Goal: Information Seeking & Learning: Learn about a topic

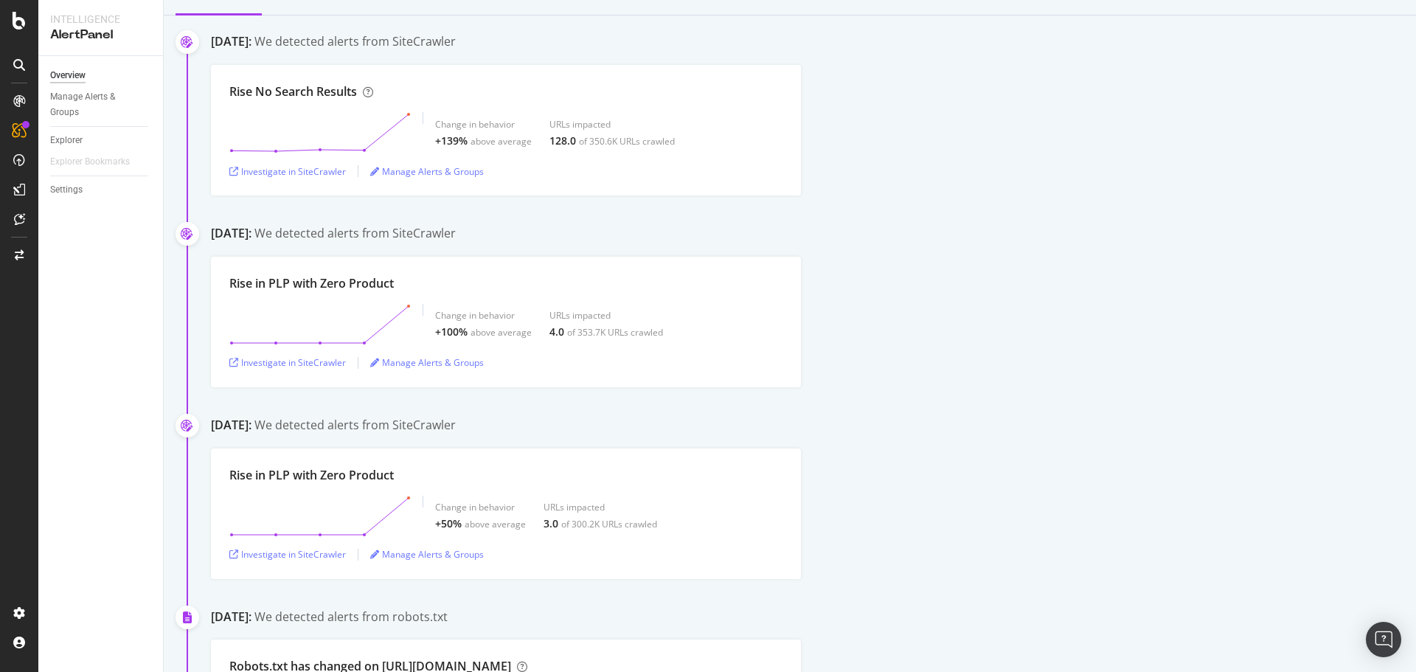
scroll to position [148, 0]
click at [288, 278] on div "Rise in PLP with Zero Product" at bounding box center [311, 282] width 165 height 17
click at [252, 232] on div "[DATE]:" at bounding box center [231, 232] width 41 height 17
click at [326, 280] on div "Rise in PLP with Zero Product" at bounding box center [311, 282] width 165 height 17
click at [1033, 305] on div "Rise in PLP with Zero Product Change in behavior +100% above average URLs impac…" at bounding box center [813, 321] width 1205 height 131
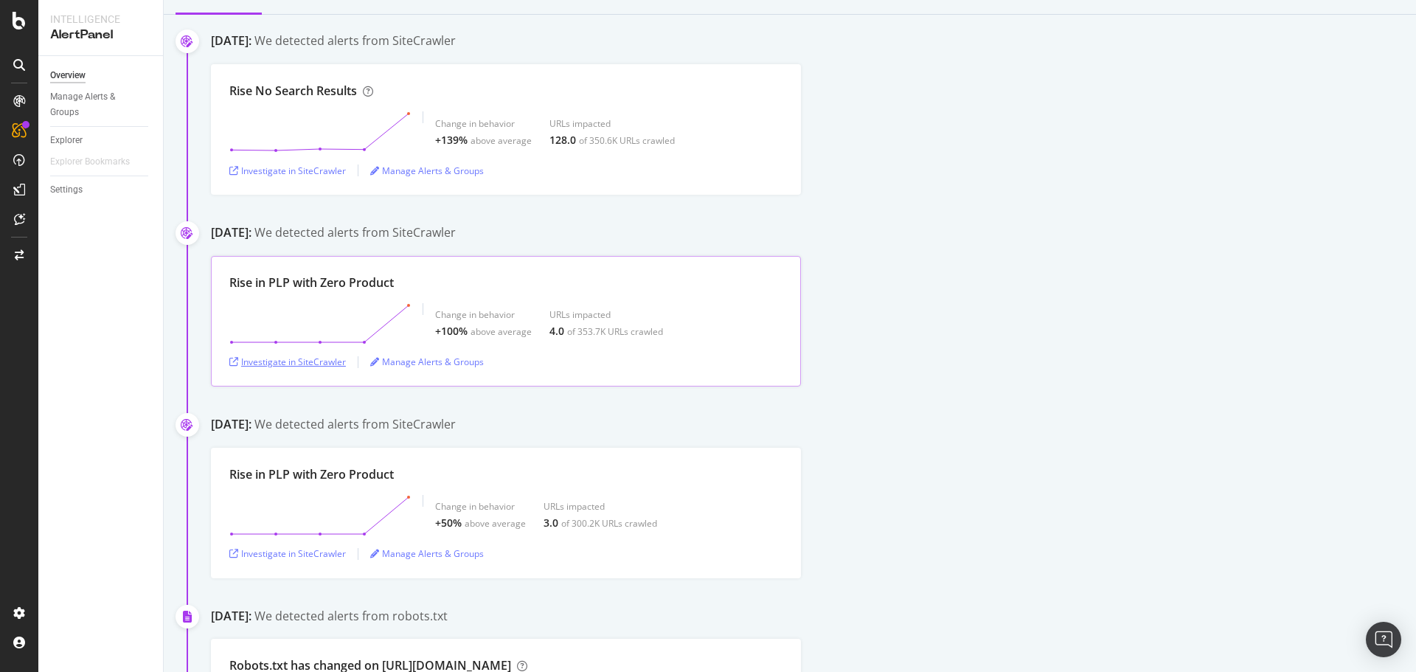
click at [311, 363] on div "Investigate in SiteCrawler" at bounding box center [287, 362] width 117 height 13
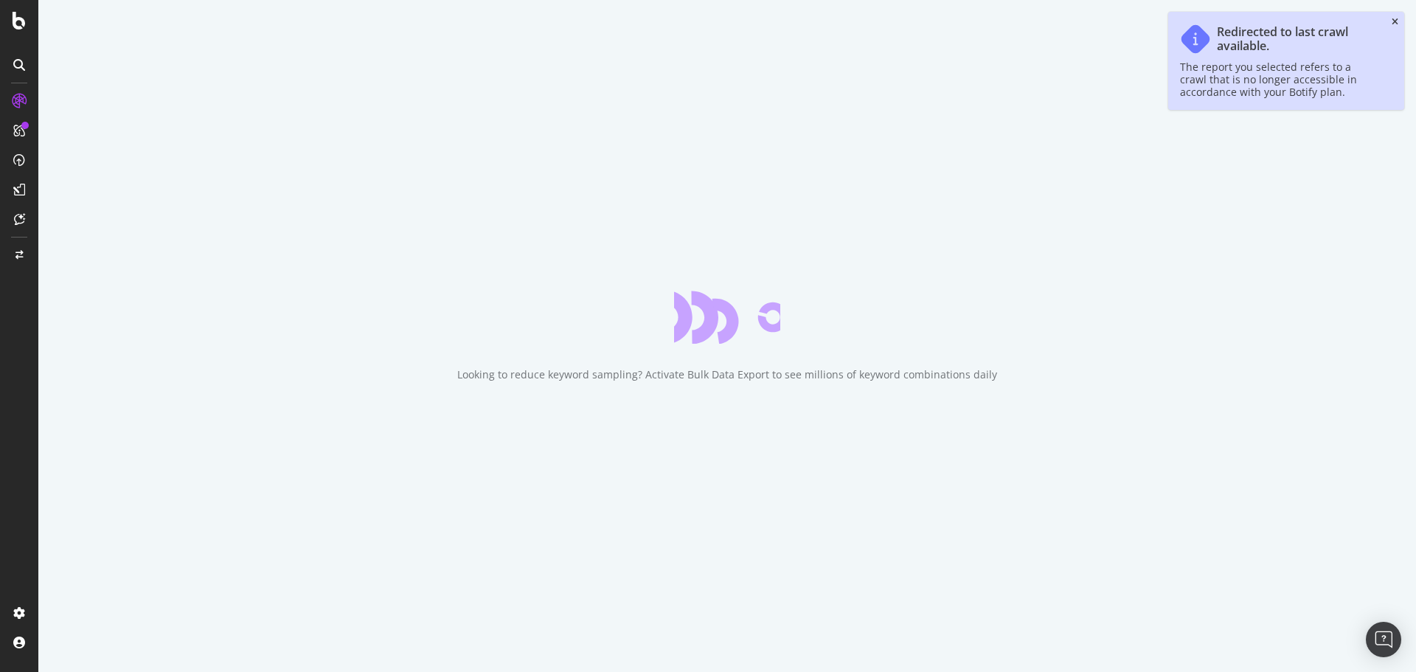
click at [1394, 21] on icon "close toast" at bounding box center [1395, 22] width 7 height 9
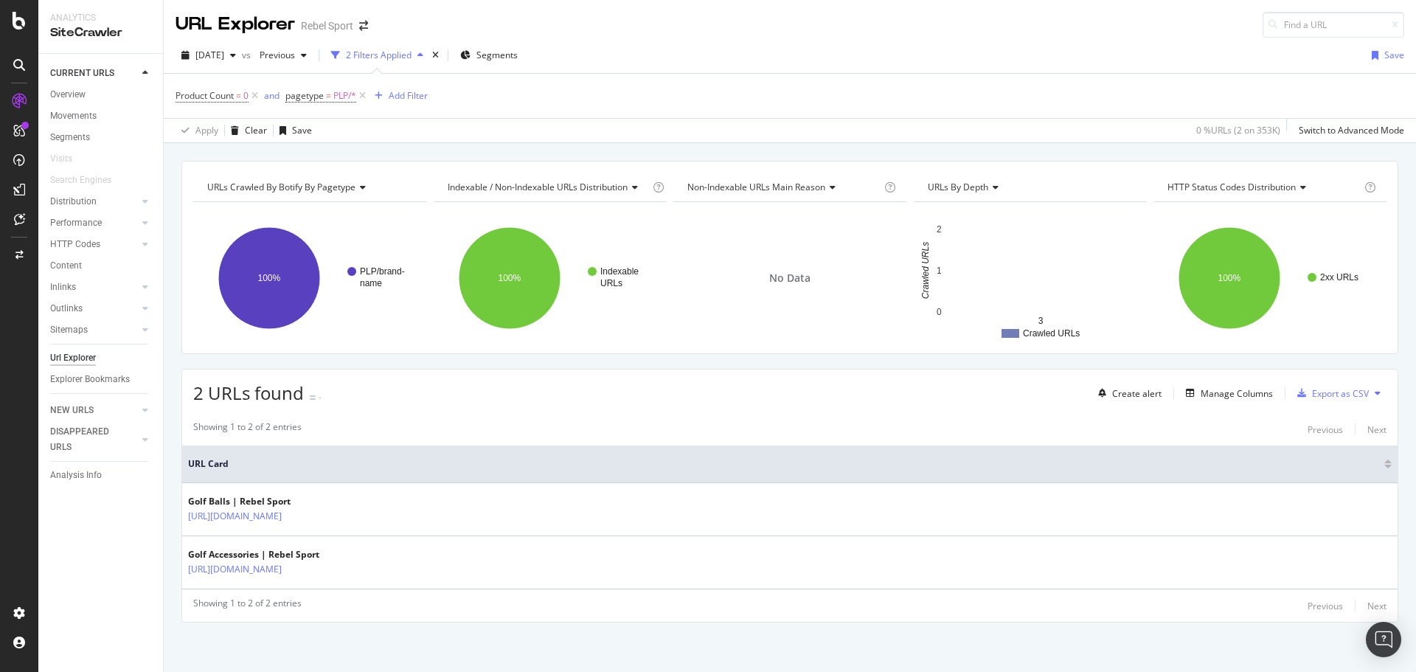
scroll to position [2, 0]
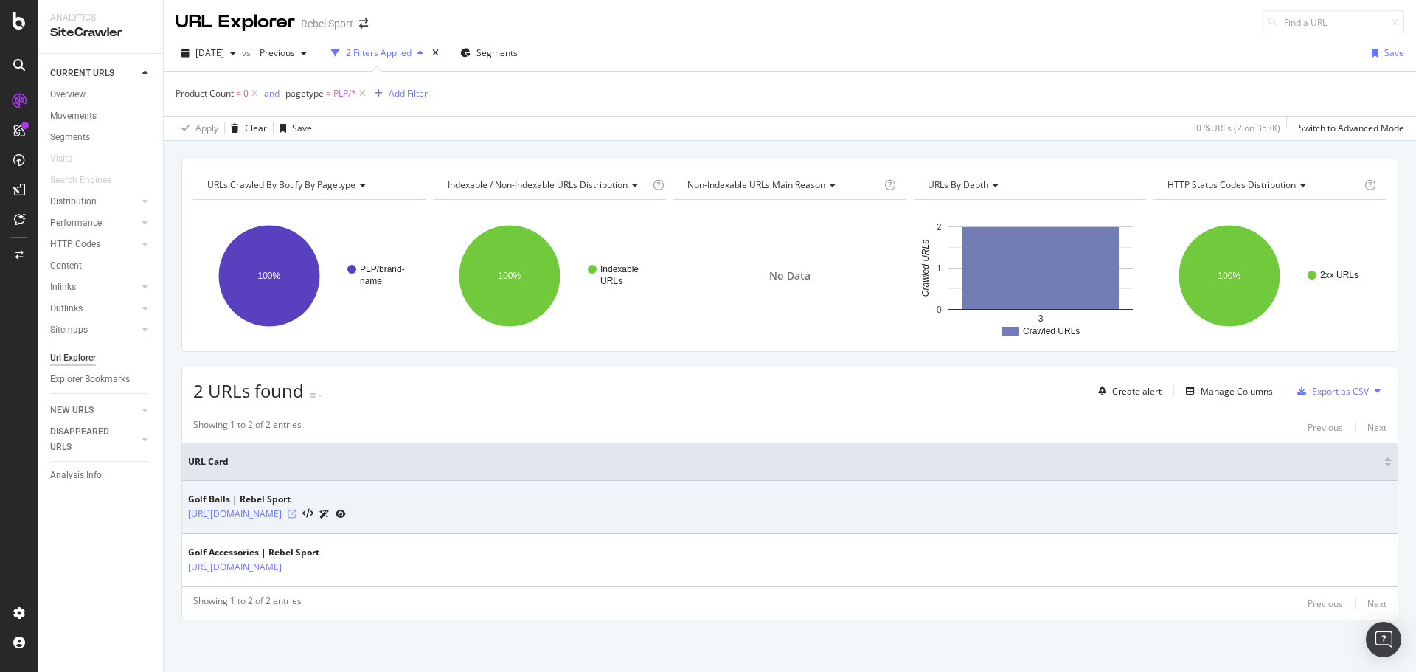
click at [297, 513] on icon at bounding box center [292, 514] width 9 height 9
